Goal: Use online tool/utility: Utilize a website feature to perform a specific function

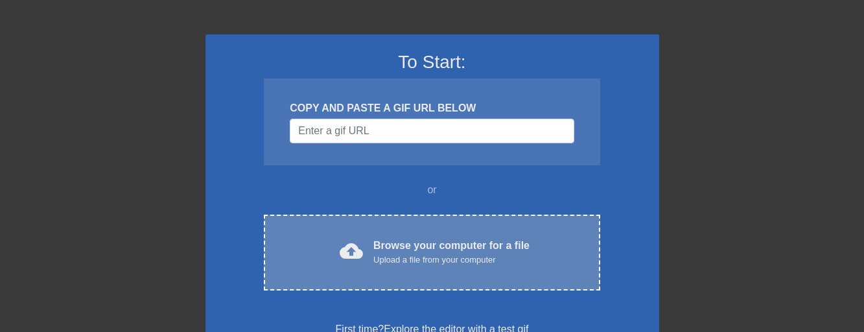
scroll to position [130, 0]
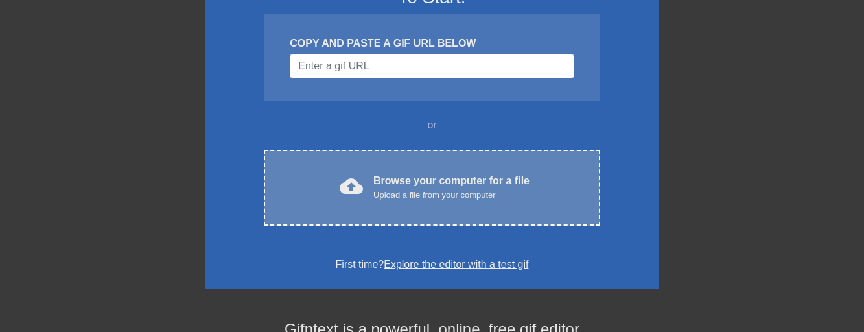
click at [391, 176] on div "Browse your computer for a file Upload a file from your computer" at bounding box center [451, 187] width 156 height 29
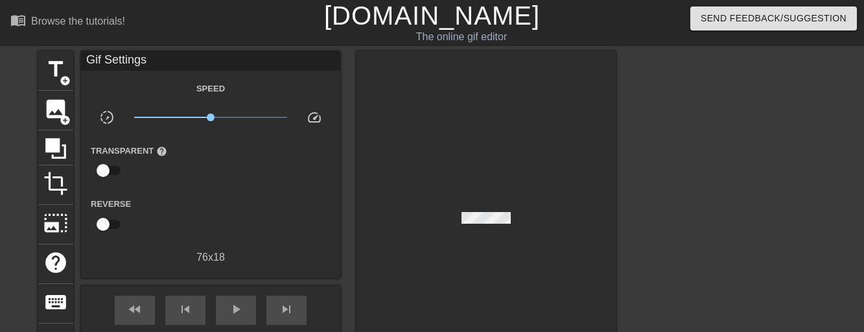
scroll to position [65, 0]
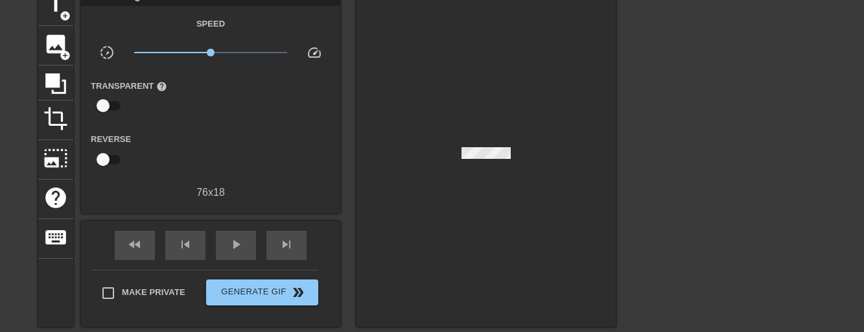
drag, startPoint x: 473, startPoint y: 145, endPoint x: 345, endPoint y: 159, distance: 129.1
click at [345, 159] on div "title add_circle image add_circle crop photo_size_select_large help keyboard Gi…" at bounding box center [326, 156] width 577 height 340
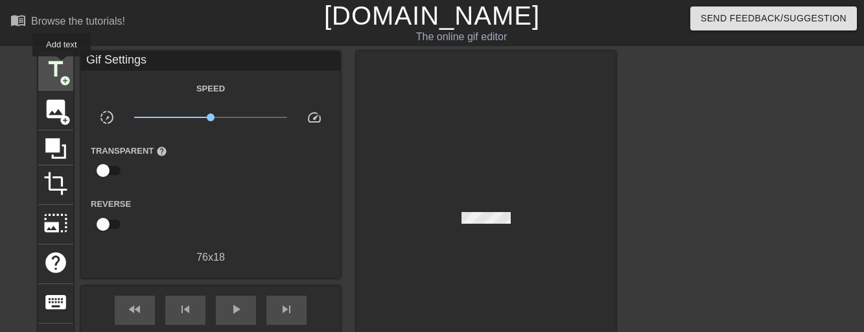
click at [69, 76] on span "add_circle" at bounding box center [65, 80] width 11 height 11
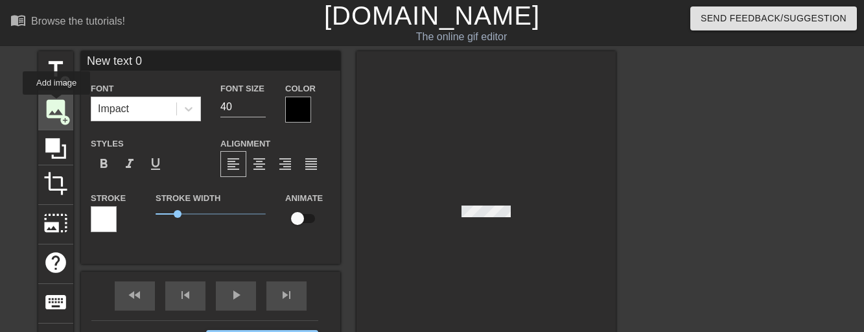
click at [56, 104] on span "image" at bounding box center [55, 109] width 25 height 25
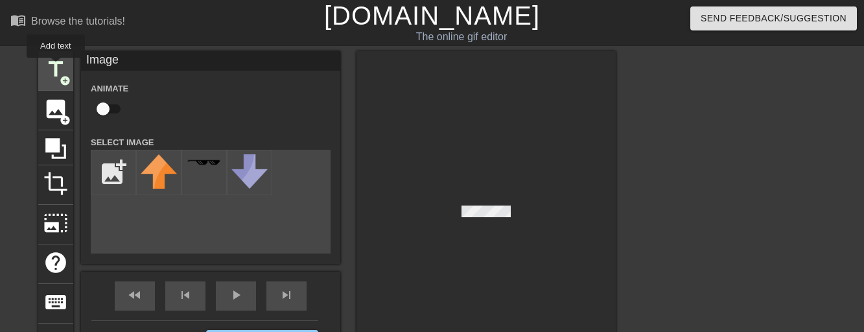
click at [56, 67] on span "title" at bounding box center [55, 69] width 25 height 25
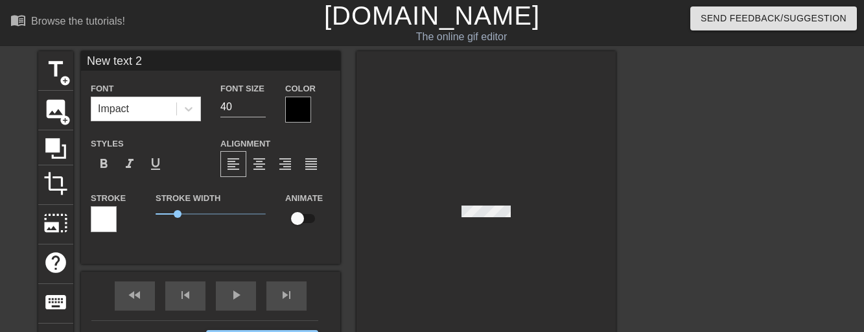
click at [592, 155] on div at bounding box center [485, 214] width 259 height 326
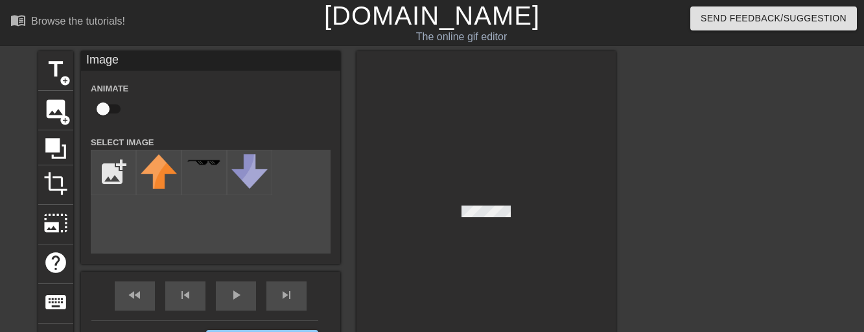
click at [483, 226] on div at bounding box center [485, 214] width 259 height 326
click at [488, 224] on div at bounding box center [485, 214] width 259 height 326
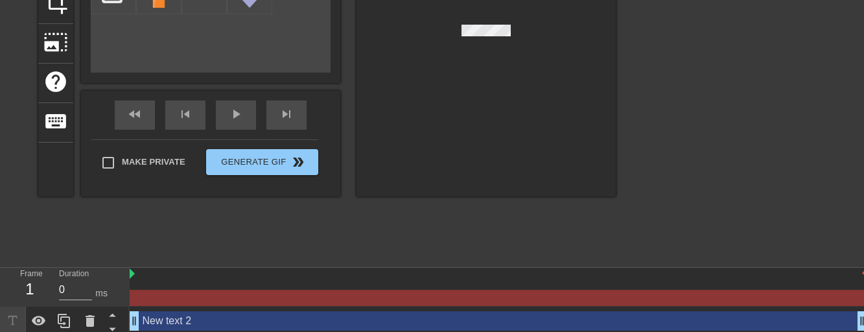
scroll to position [246, 0]
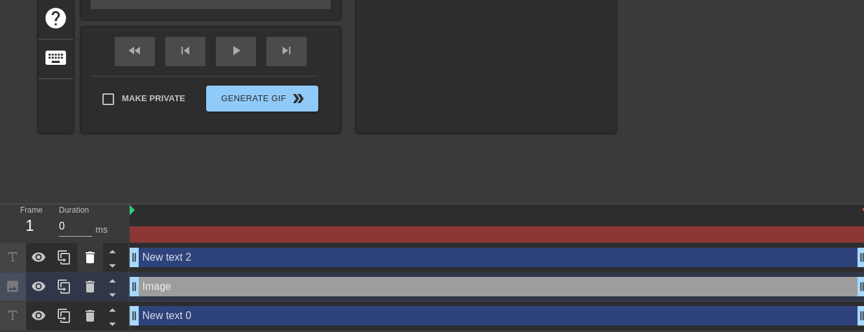
click at [83, 259] on icon at bounding box center [90, 257] width 16 height 16
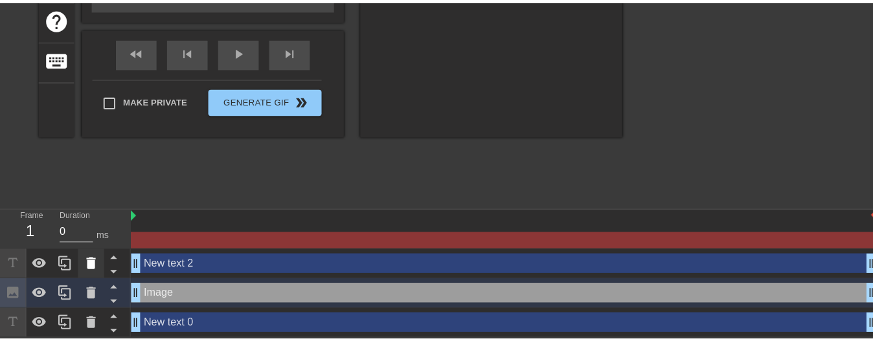
scroll to position [236, 0]
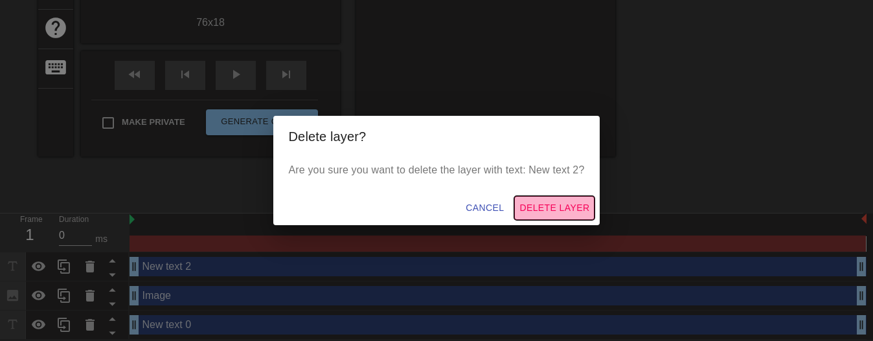
click at [550, 206] on span "Delete Layer" at bounding box center [555, 208] width 70 height 16
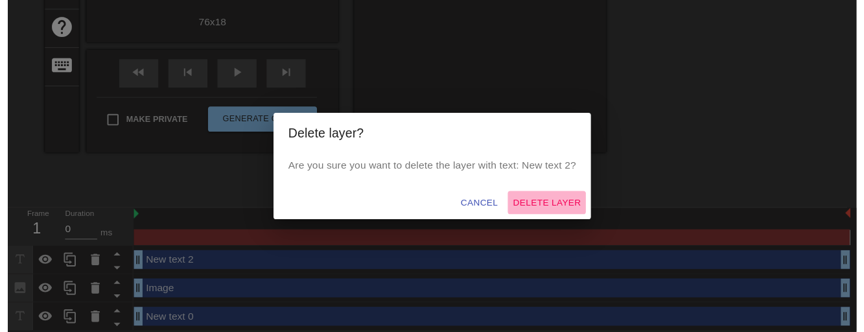
scroll to position [216, 0]
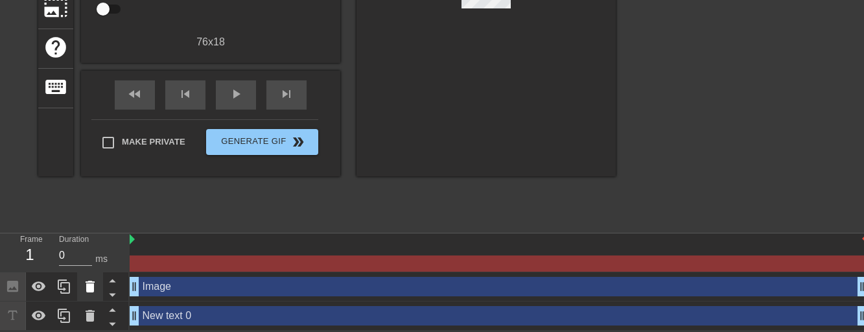
click at [87, 294] on div at bounding box center [90, 286] width 26 height 29
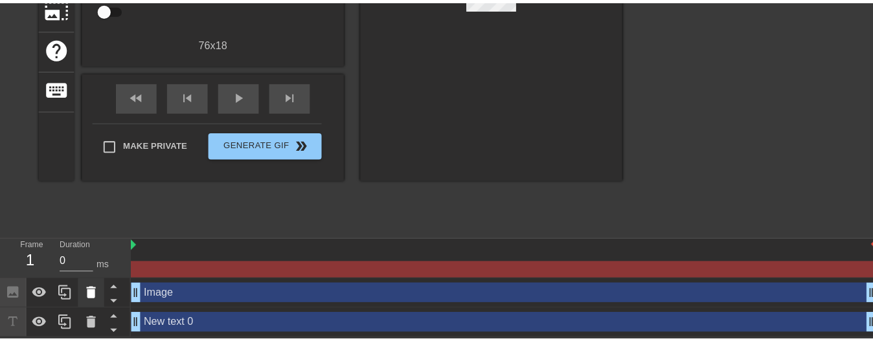
scroll to position [207, 0]
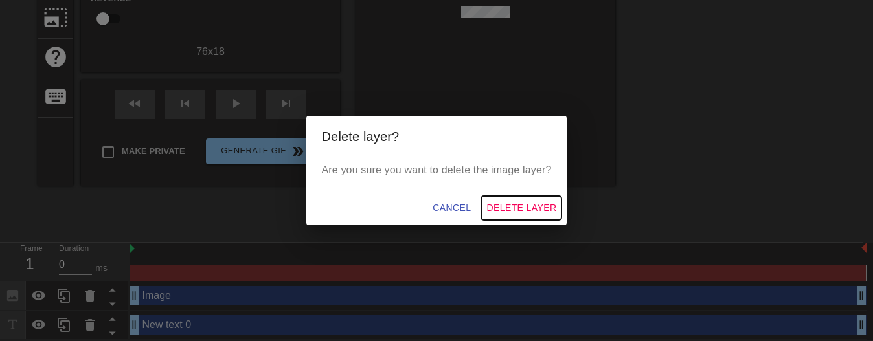
click at [532, 214] on span "Delete Layer" at bounding box center [522, 208] width 70 height 16
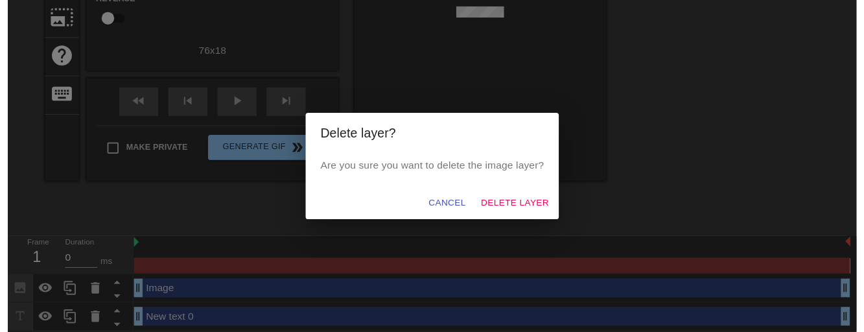
scroll to position [187, 0]
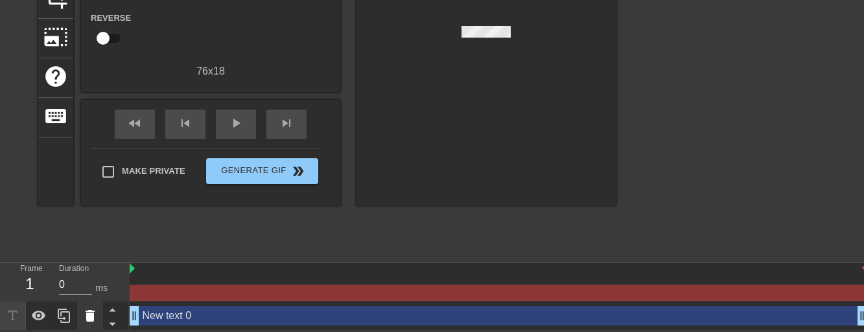
click at [87, 316] on icon at bounding box center [90, 316] width 9 height 12
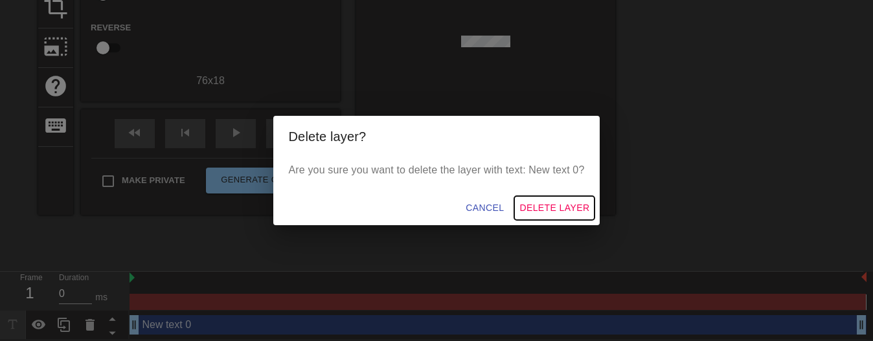
click at [568, 207] on span "Delete Layer" at bounding box center [555, 208] width 70 height 16
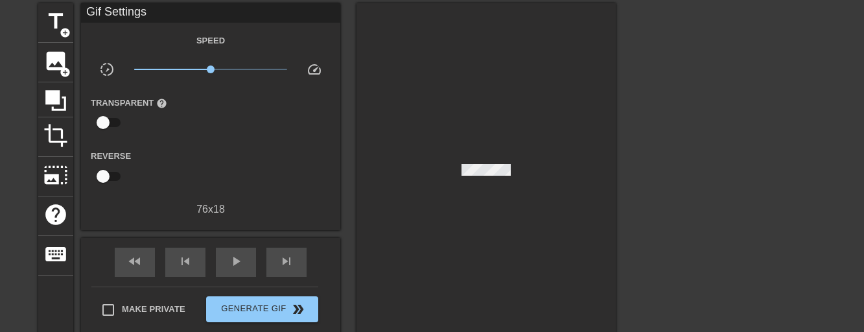
scroll to position [0, 0]
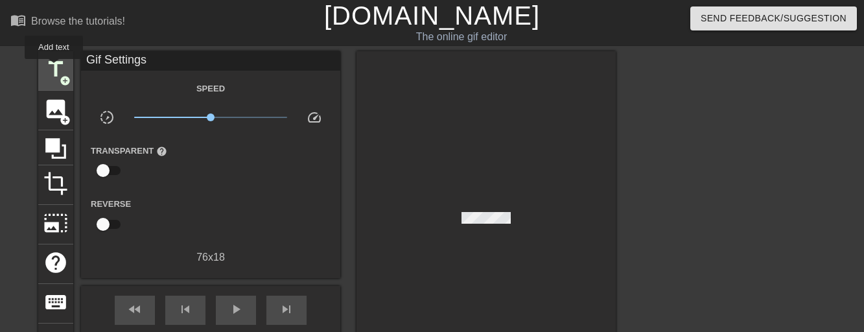
click at [54, 68] on span "title" at bounding box center [55, 69] width 25 height 25
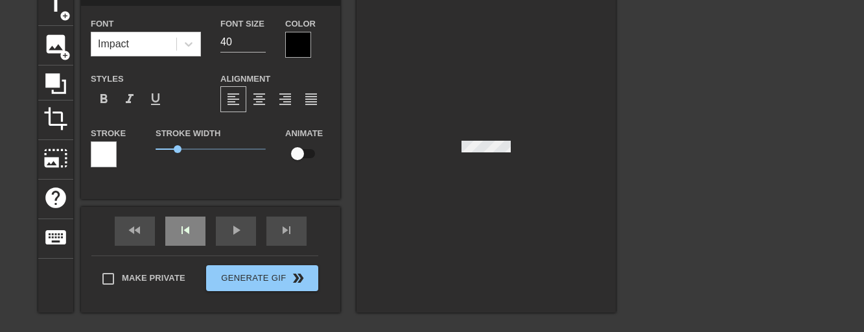
scroll to position [187, 0]
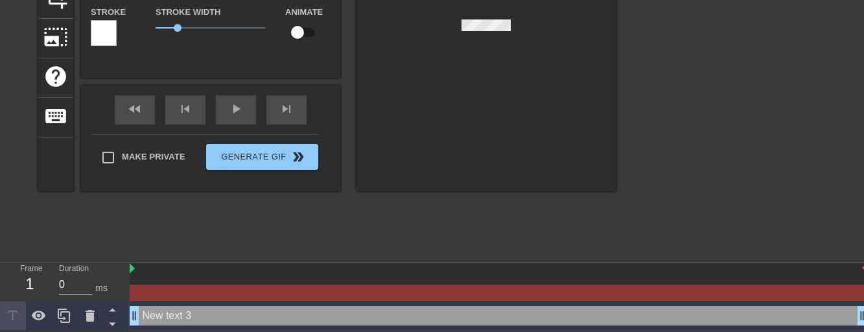
click at [173, 311] on div "New text 3 drag_handle drag_handle" at bounding box center [498, 315] width 737 height 19
click at [183, 315] on div "New text 3 drag_handle drag_handle" at bounding box center [498, 315] width 737 height 19
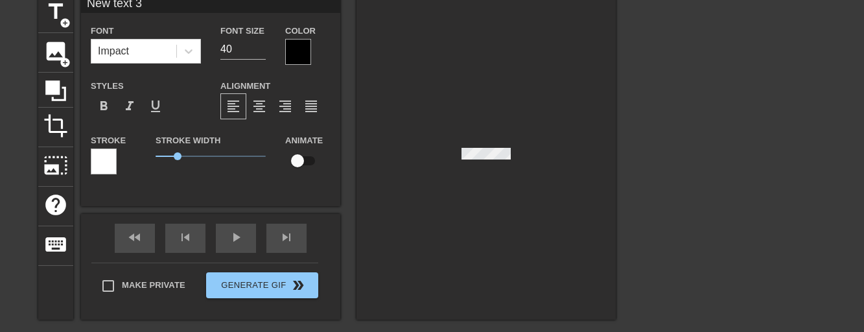
scroll to position [0, 0]
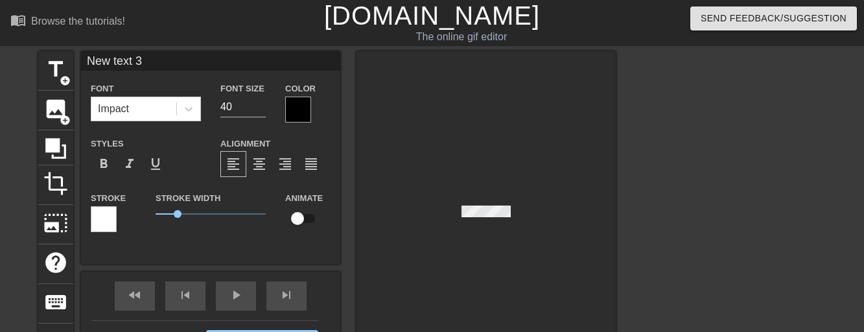
click at [145, 62] on input "New text 3" at bounding box center [210, 60] width 259 height 19
type input "N"
type input "PRINT CHASSIS"
click at [234, 110] on input "40" at bounding box center [242, 107] width 45 height 21
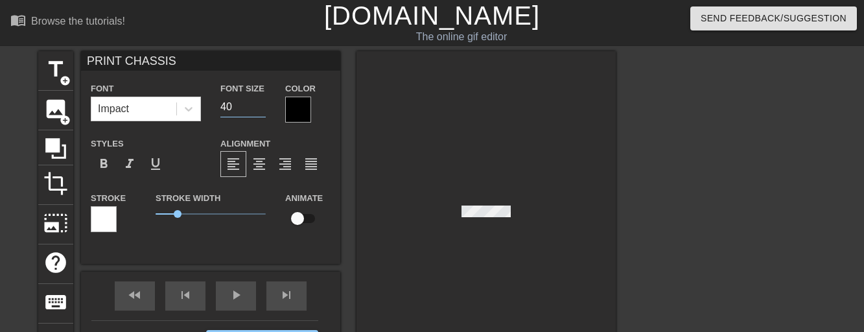
type input "4"
type input "12"
click at [308, 111] on div at bounding box center [298, 110] width 26 height 26
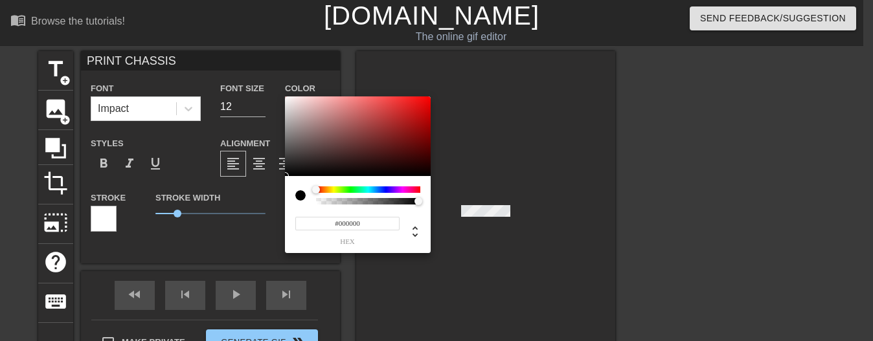
click at [303, 199] on div at bounding box center [300, 195] width 10 height 10
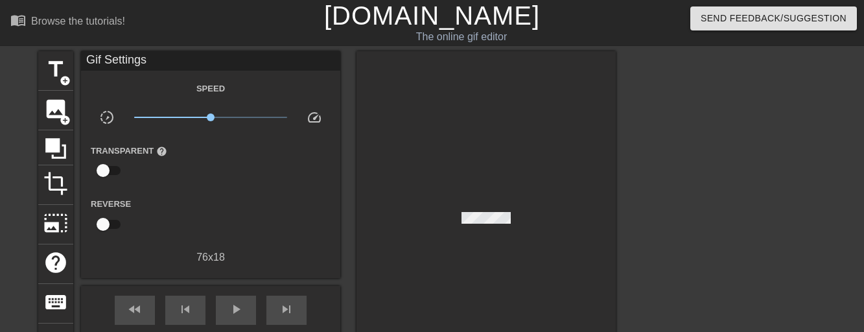
drag, startPoint x: 478, startPoint y: 205, endPoint x: 494, endPoint y: 205, distance: 16.2
click at [494, 205] on div at bounding box center [485, 221] width 259 height 340
click at [57, 73] on span "title" at bounding box center [55, 69] width 25 height 25
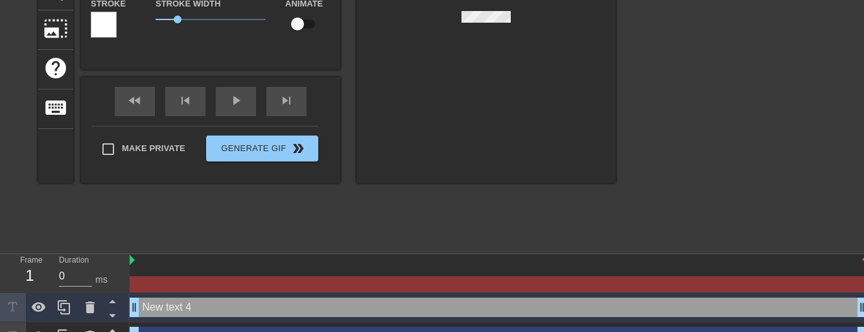
scroll to position [216, 0]
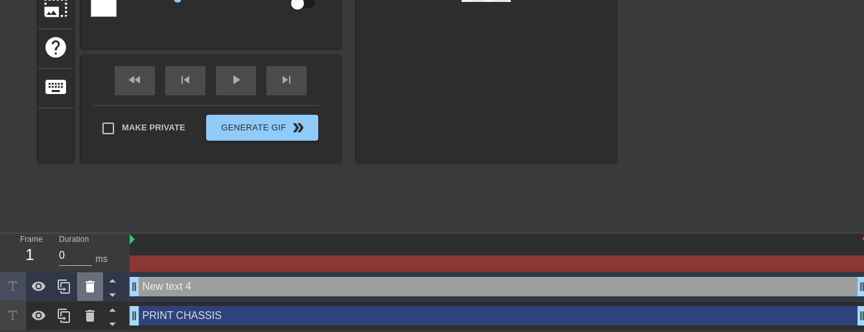
click at [87, 285] on icon at bounding box center [90, 287] width 9 height 12
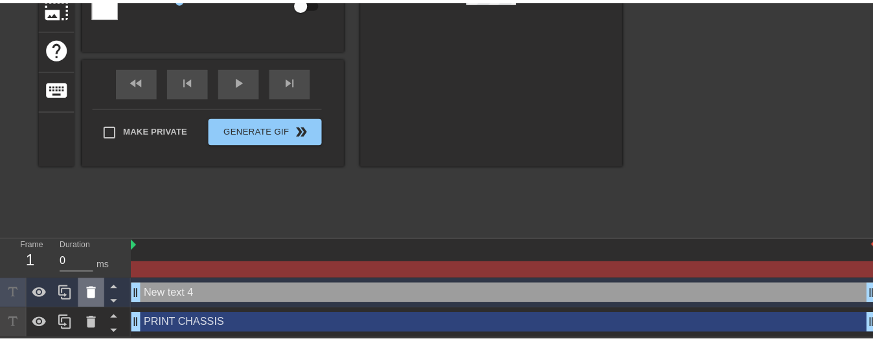
scroll to position [207, 0]
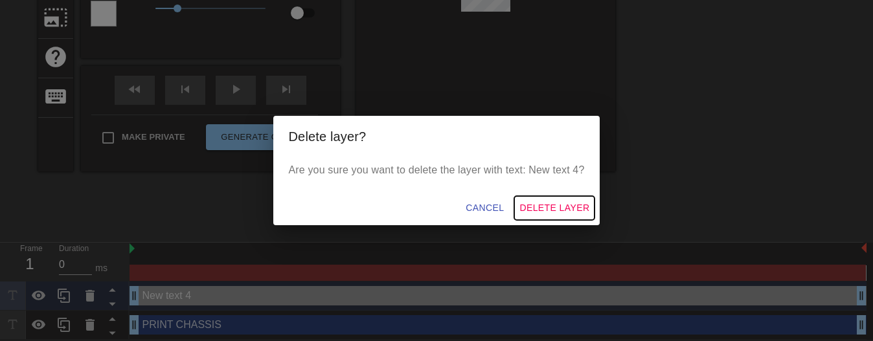
click at [564, 206] on span "Delete Layer" at bounding box center [555, 208] width 70 height 16
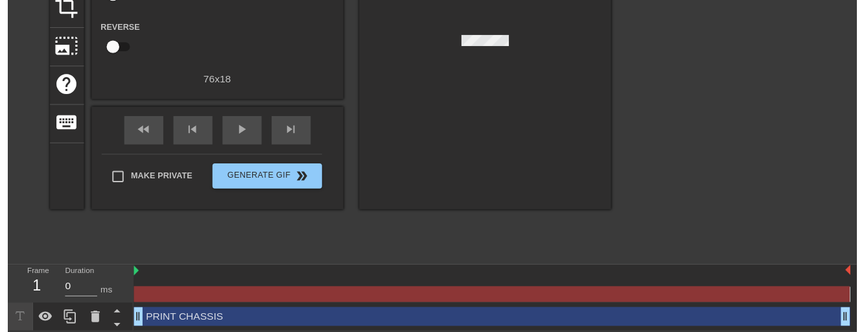
scroll to position [187, 0]
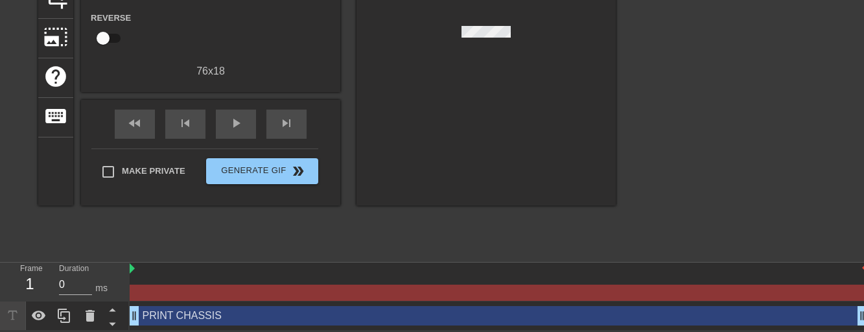
click at [231, 312] on div "PRINT CHASSIS drag_handle drag_handle" at bounding box center [498, 315] width 737 height 19
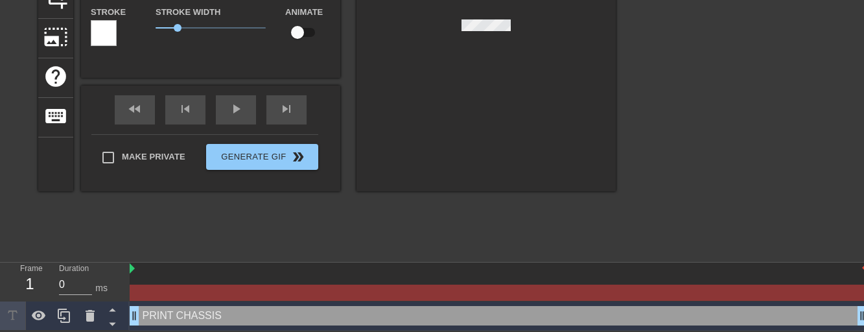
scroll to position [0, 0]
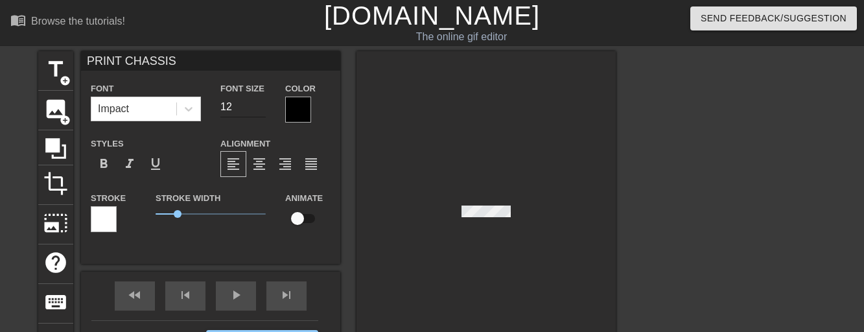
click at [233, 102] on input "12" at bounding box center [242, 107] width 45 height 21
type input "1"
click at [110, 161] on span "format_bold" at bounding box center [104, 164] width 16 height 16
click at [249, 161] on div "format_align_center" at bounding box center [259, 164] width 26 height 26
click at [240, 110] on input "number" at bounding box center [242, 107] width 45 height 21
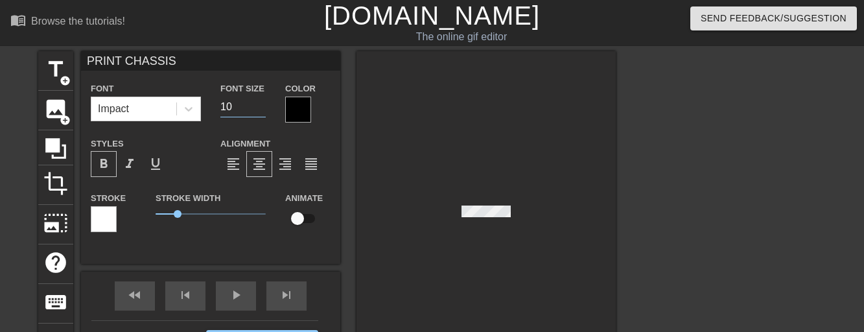
type input "10"
click at [110, 227] on div at bounding box center [104, 219] width 26 height 26
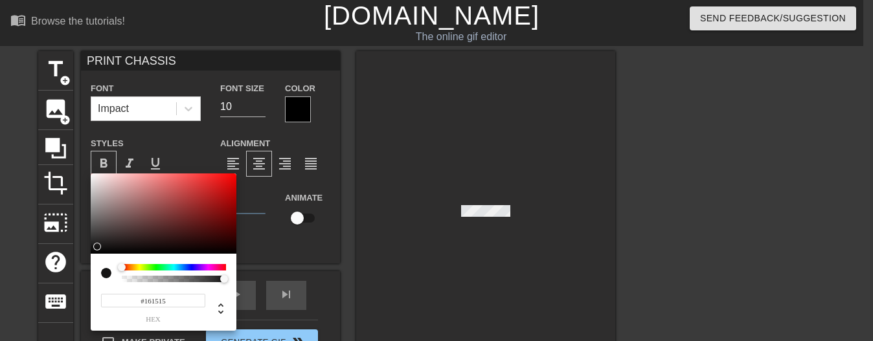
type input "#181717"
drag, startPoint x: 108, startPoint y: 242, endPoint x: 98, endPoint y: 246, distance: 10.5
click at [98, 246] on div at bounding box center [164, 214] width 146 height 80
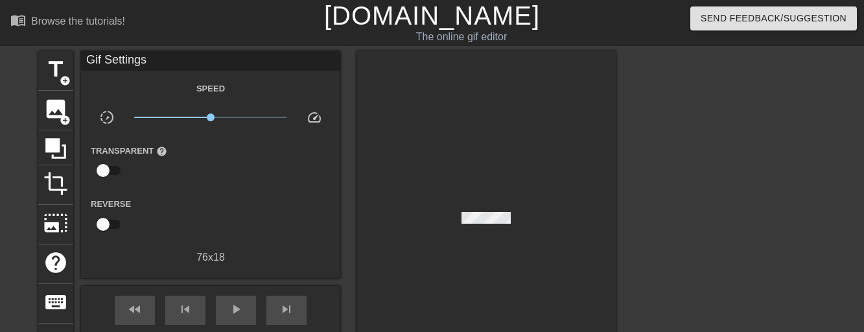
scroll to position [187, 0]
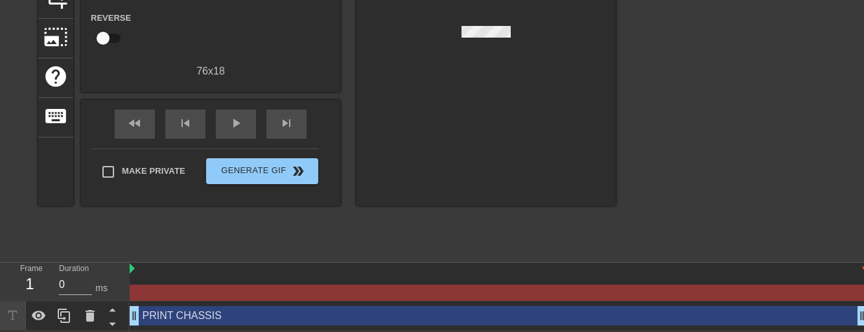
click at [173, 316] on div "PRINT CHASSIS drag_handle drag_handle" at bounding box center [498, 315] width 737 height 19
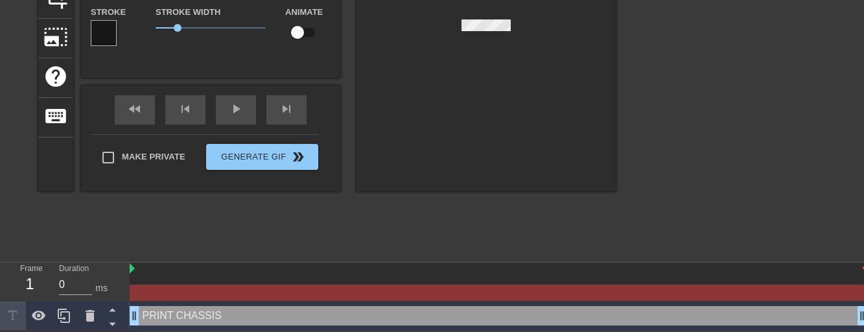
scroll to position [0, 0]
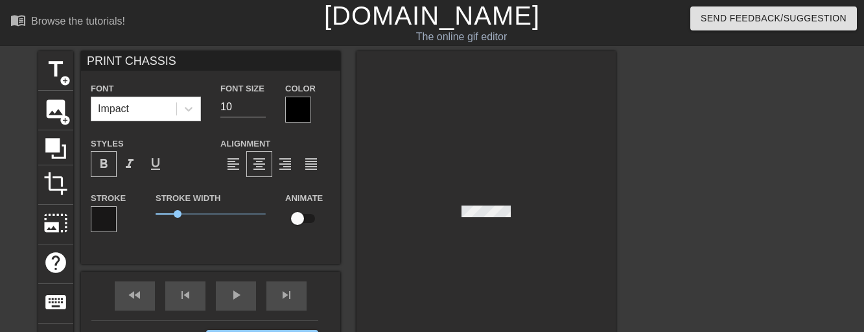
click at [105, 171] on span "format_bold" at bounding box center [104, 164] width 16 height 16
click at [200, 240] on div "Stroke Width 1" at bounding box center [211, 217] width 130 height 54
click at [306, 224] on input "checkbox" at bounding box center [297, 218] width 74 height 25
click at [307, 224] on input "checkbox" at bounding box center [310, 218] width 74 height 25
checkbox input "false"
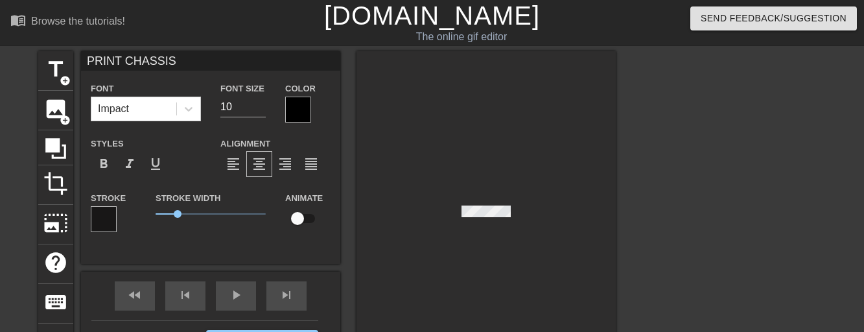
scroll to position [65, 0]
